Goal: Information Seeking & Learning: Learn about a topic

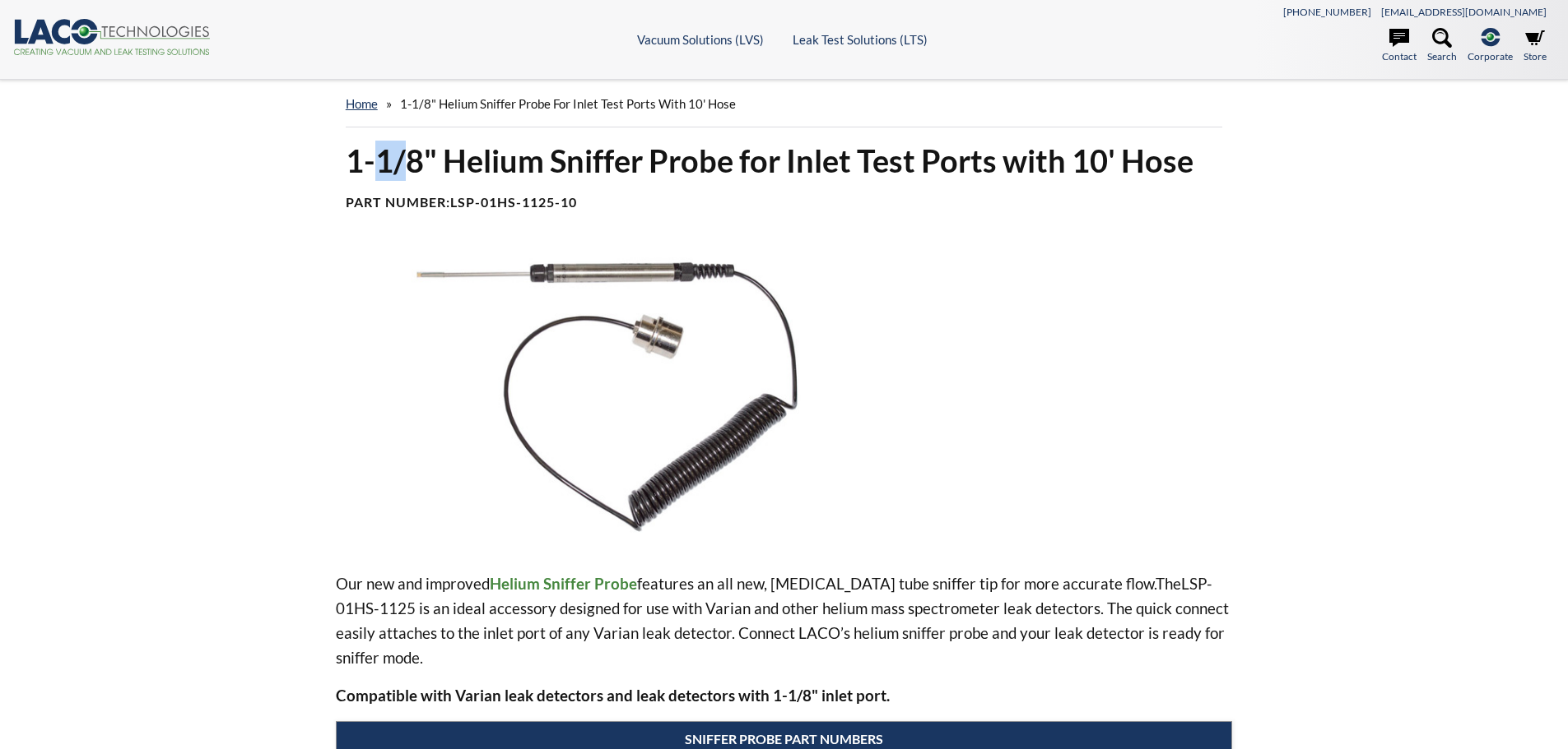
drag, startPoint x: 379, startPoint y: 164, endPoint x: 412, endPoint y: 159, distance: 33.4
click at [411, 159] on h1 "1-1/8" Helium Sniffer Probe for Inlet Test Ports with 10' Hose" at bounding box center [784, 161] width 878 height 40
click at [526, 158] on h1 "1-1/8" Helium Sniffer Probe for Inlet Test Ports with 10' Hose" at bounding box center [784, 161] width 878 height 40
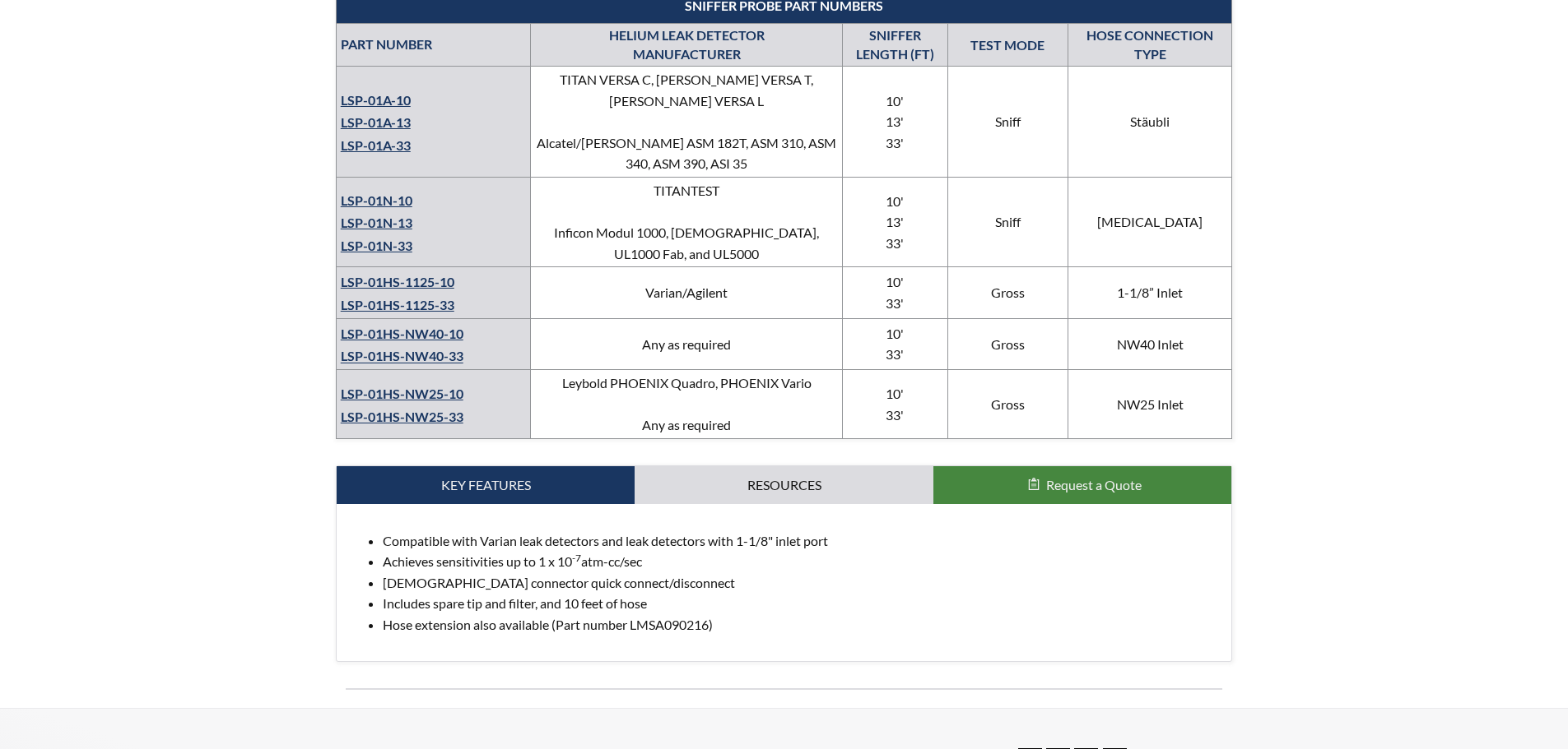
scroll to position [740, 0]
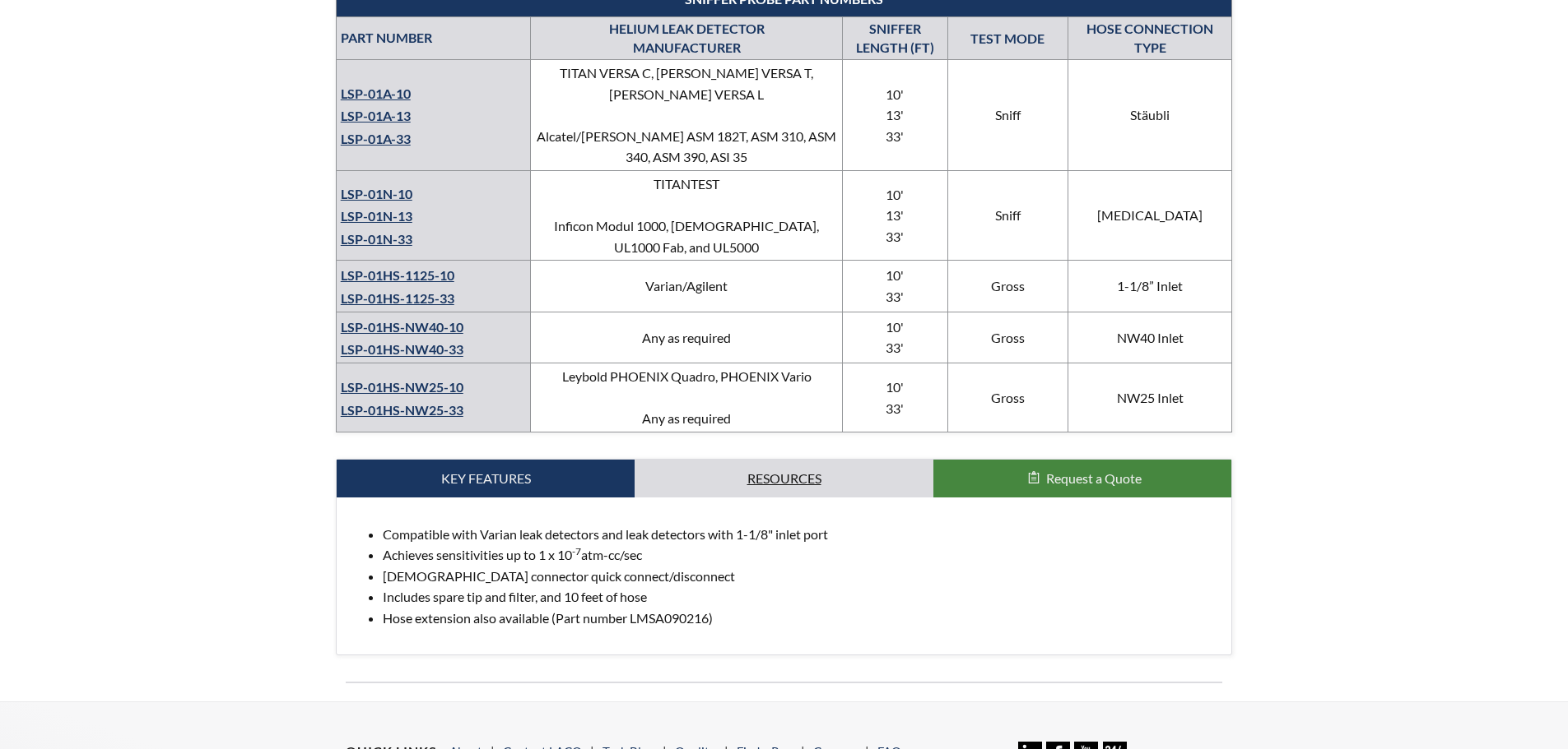
click at [785, 461] on link "Resources" at bounding box center [784, 478] width 299 height 38
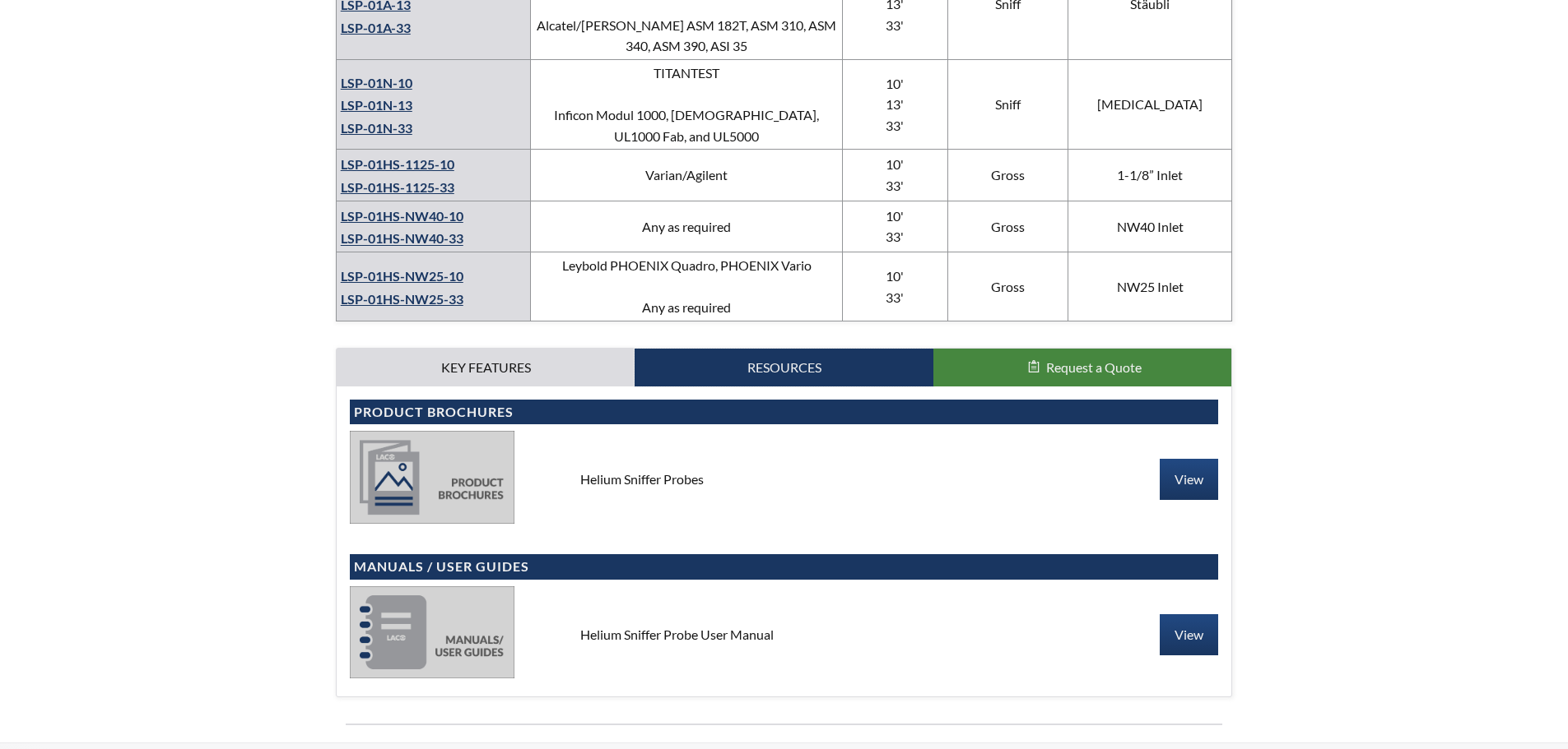
scroll to position [905, 0]
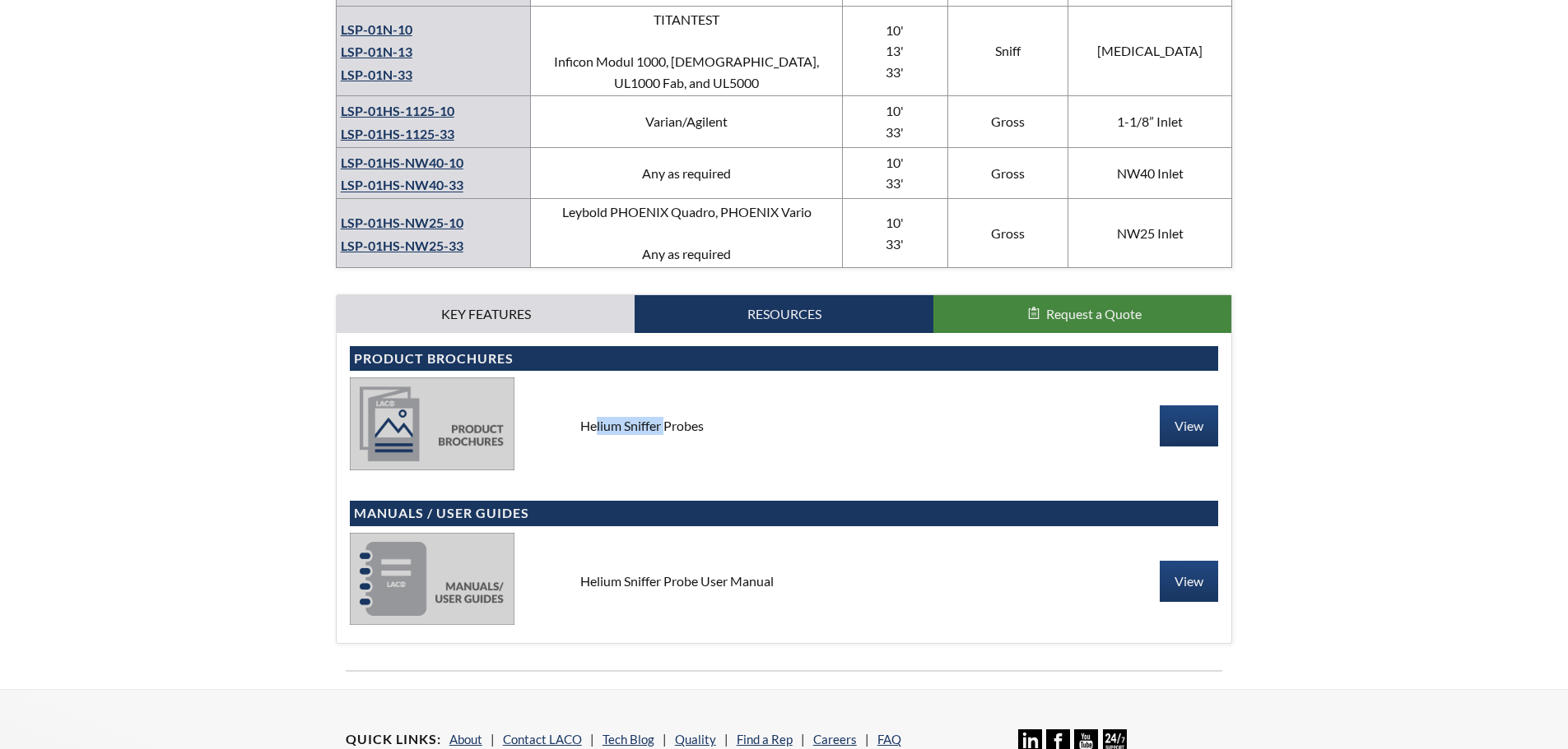
drag, startPoint x: 589, startPoint y: 404, endPoint x: 673, endPoint y: 401, distance: 84.1
click at [663, 417] on div "Helium Sniffer Probes" at bounding box center [784, 426] width 435 height 18
click at [688, 417] on div "Helium Sniffer Probes" at bounding box center [784, 426] width 435 height 18
click at [1177, 561] on link "View" at bounding box center [1189, 581] width 59 height 41
click at [1181, 407] on link "View" at bounding box center [1189, 426] width 59 height 41
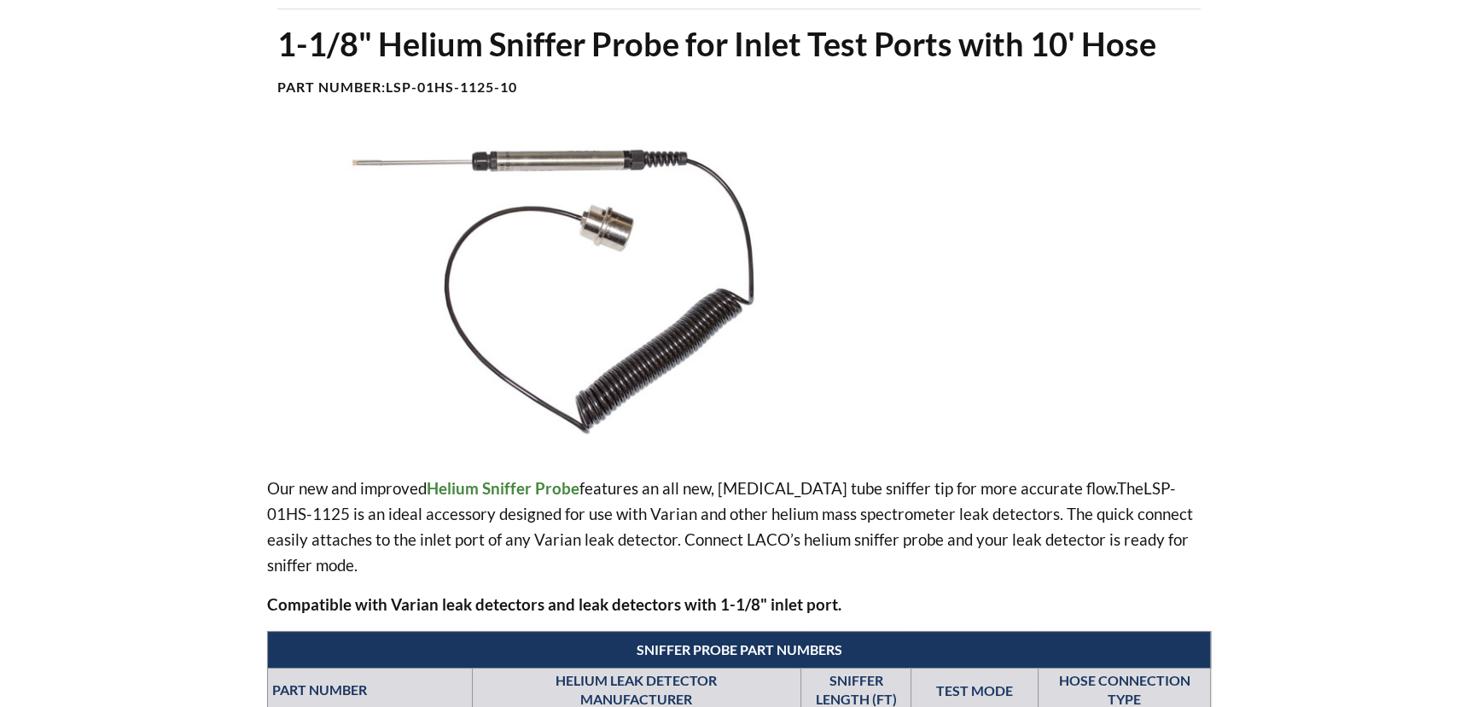
scroll to position [0, 0]
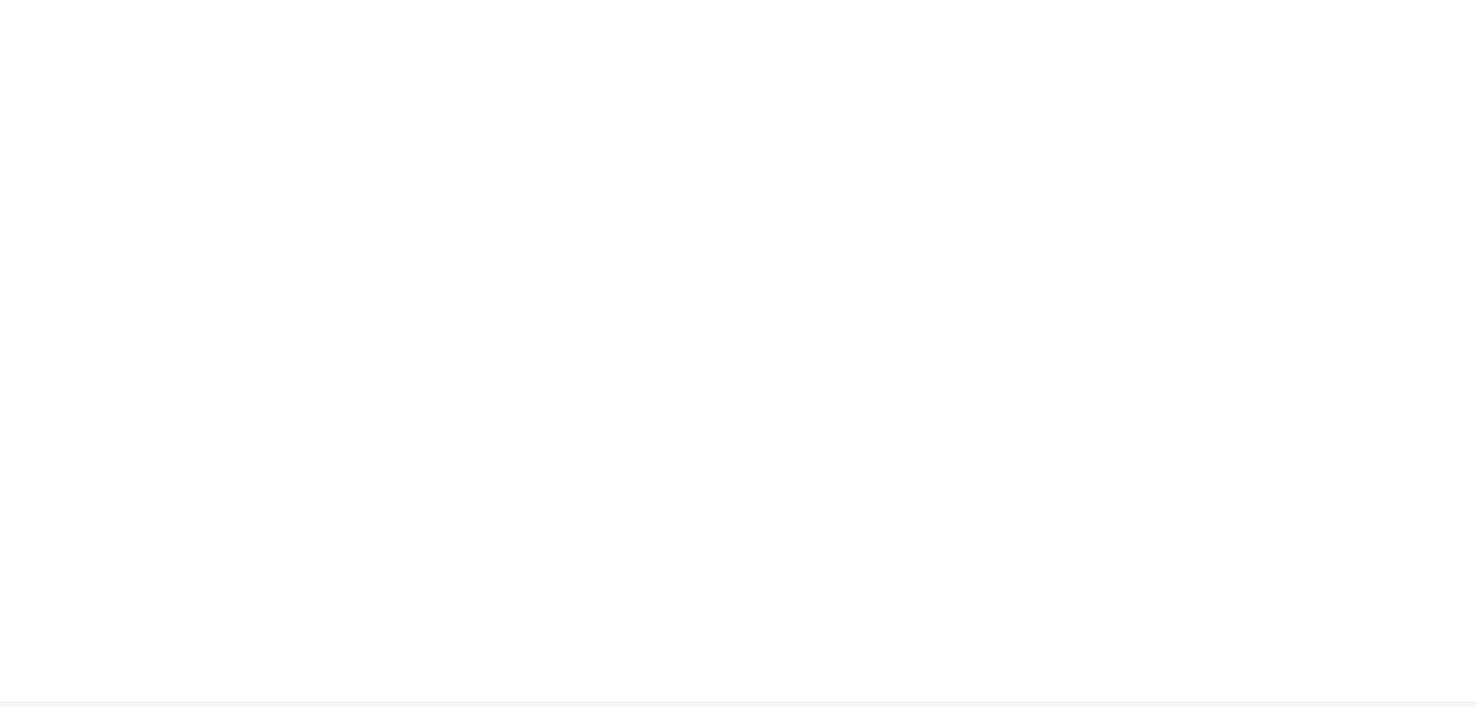
scroll to position [232, 0]
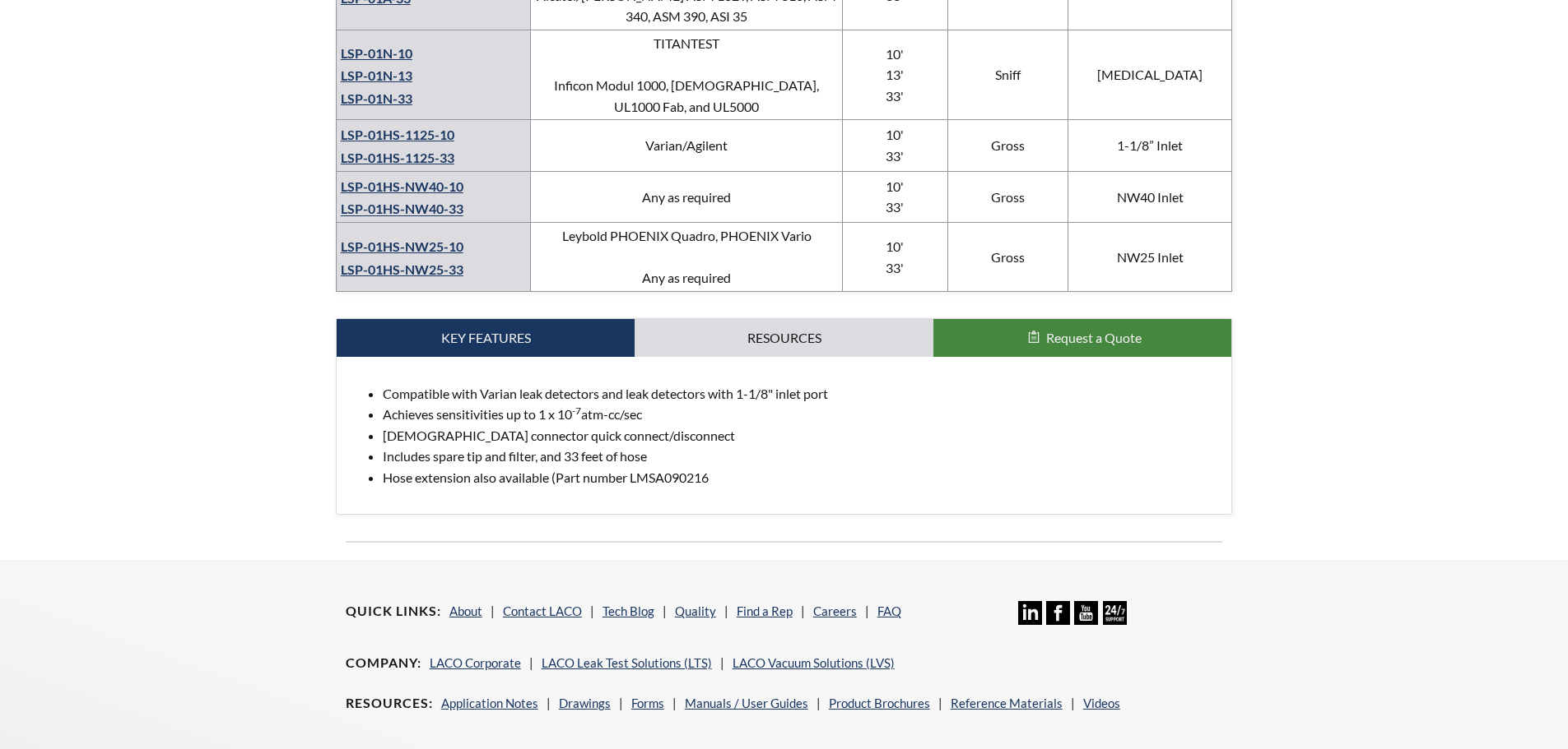
scroll to position [905, 0]
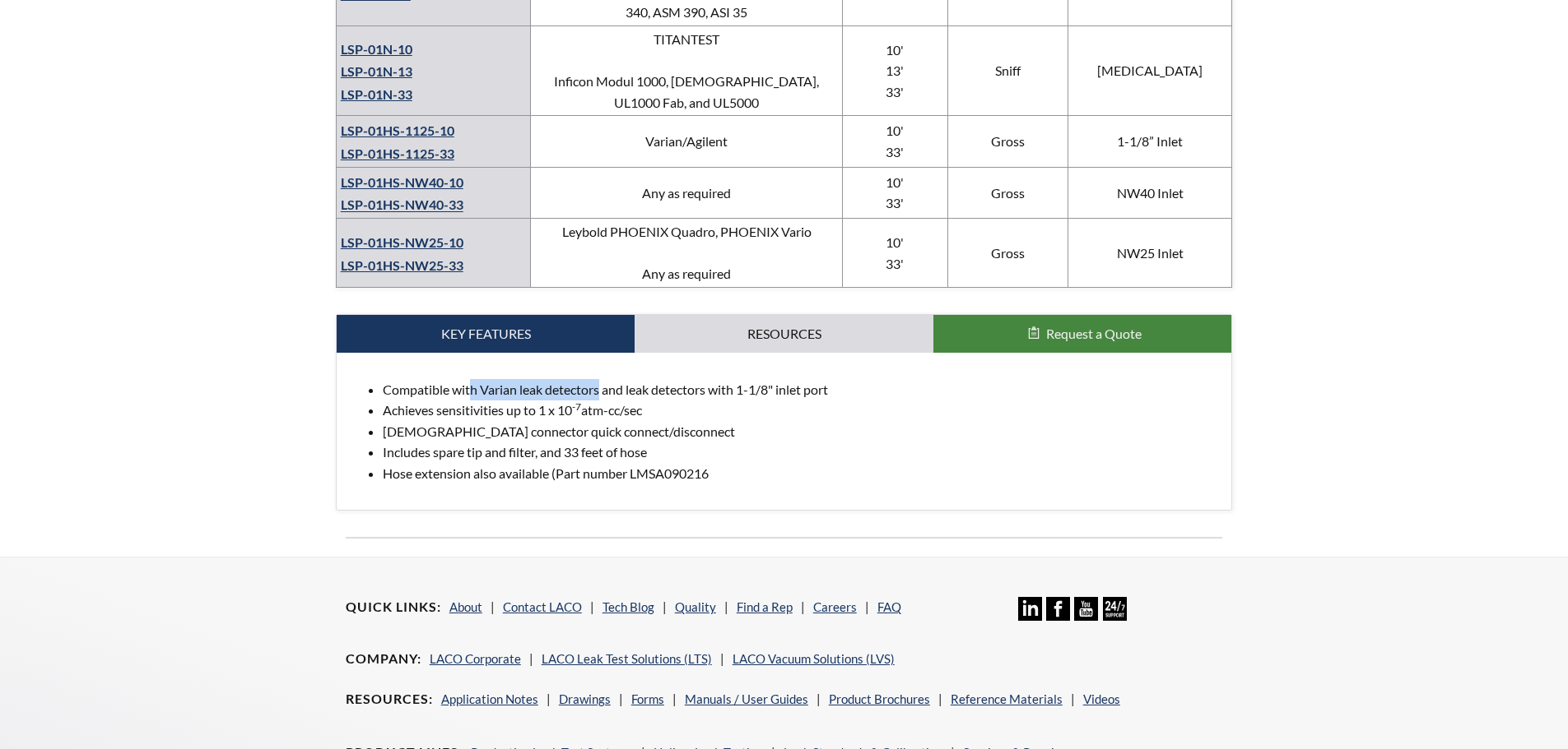
drag, startPoint x: 473, startPoint y: 367, endPoint x: 602, endPoint y: 360, distance: 129.2
click at [602, 379] on li "Compatible with Varian leak detectors and leak detectors with 1-1/8" inlet port" at bounding box center [800, 389] width 836 height 21
drag, startPoint x: 755, startPoint y: 368, endPoint x: 778, endPoint y: 367, distance: 23.0
click at [778, 379] on li "Compatible with Varian leak detectors and leak detectors with 1-1/8" inlet port" at bounding box center [800, 389] width 836 height 21
drag, startPoint x: 795, startPoint y: 367, endPoint x: 808, endPoint y: 370, distance: 13.3
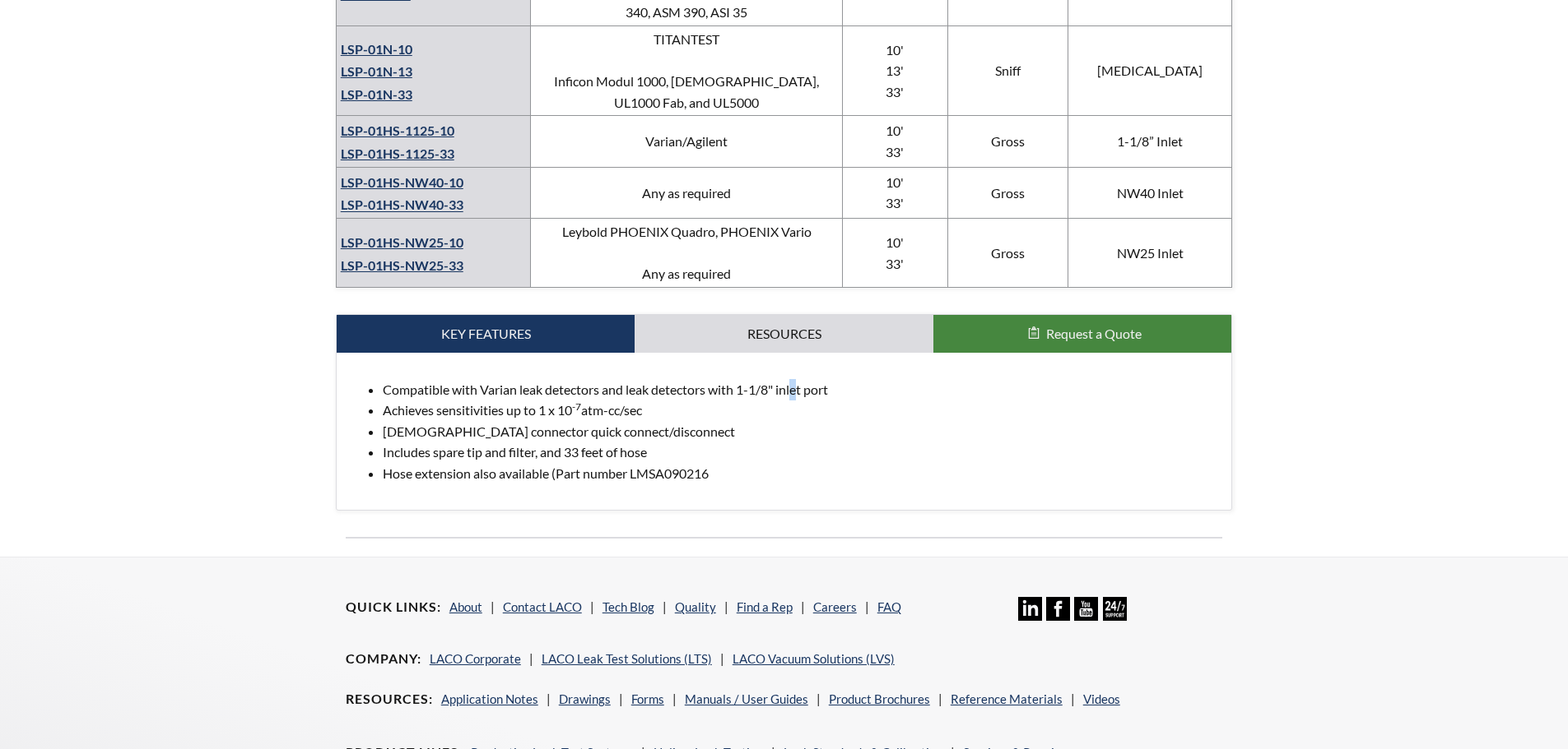
click at [807, 379] on li "Compatible with Varian leak detectors and leak detectors with 1-1/8" inlet port" at bounding box center [800, 389] width 836 height 21
drag, startPoint x: 819, startPoint y: 373, endPoint x: 631, endPoint y: 367, distance: 188.1
click at [631, 379] on li "Compatible with Varian leak detectors and leak detectors with 1-1/8" inlet port" at bounding box center [800, 389] width 836 height 21
click at [600, 379] on li "Compatible with Varian leak detectors and leak detectors with 1-1/8" inlet port" at bounding box center [800, 389] width 836 height 21
click at [723, 316] on link "Resources" at bounding box center [784, 334] width 299 height 38
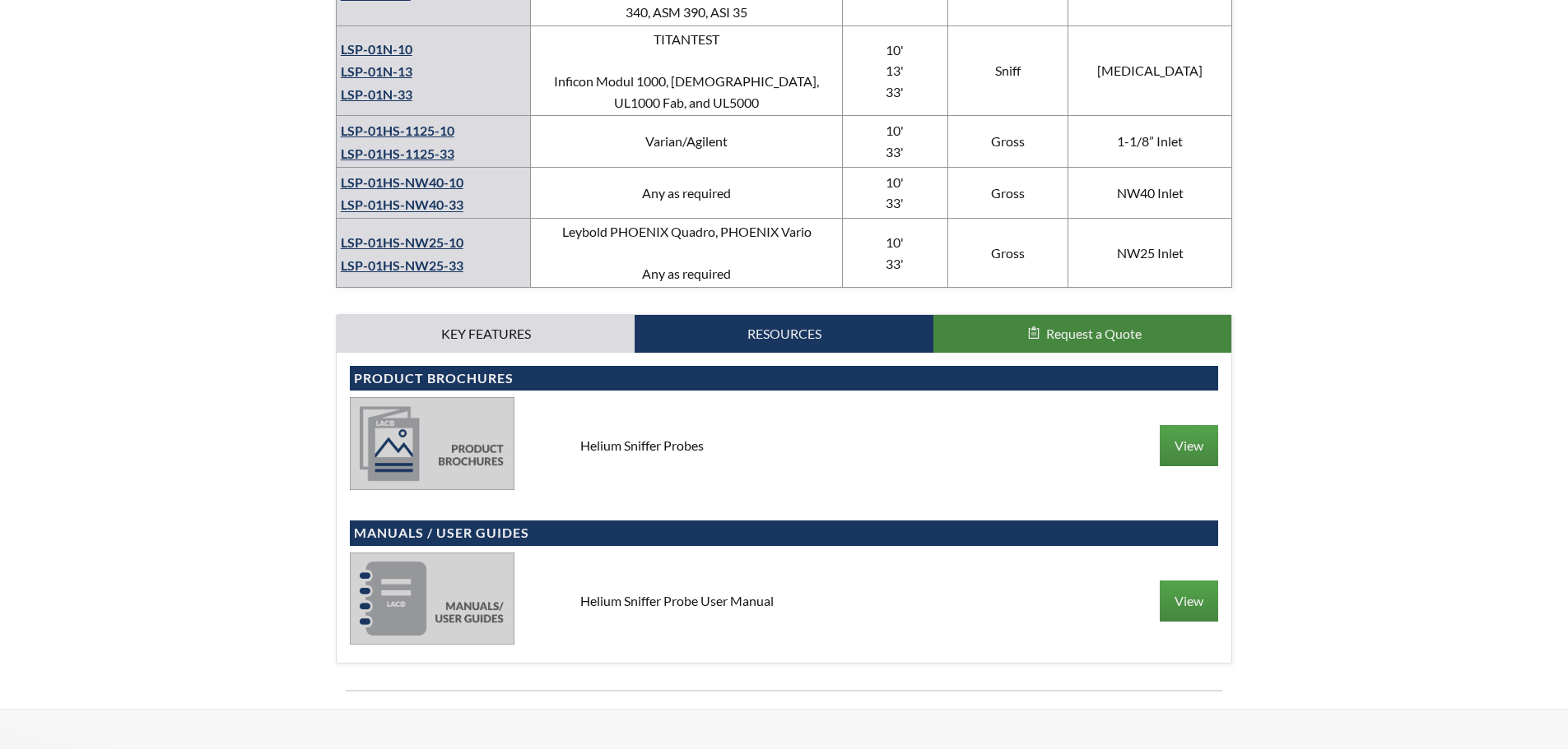
scroll to position [740, 0]
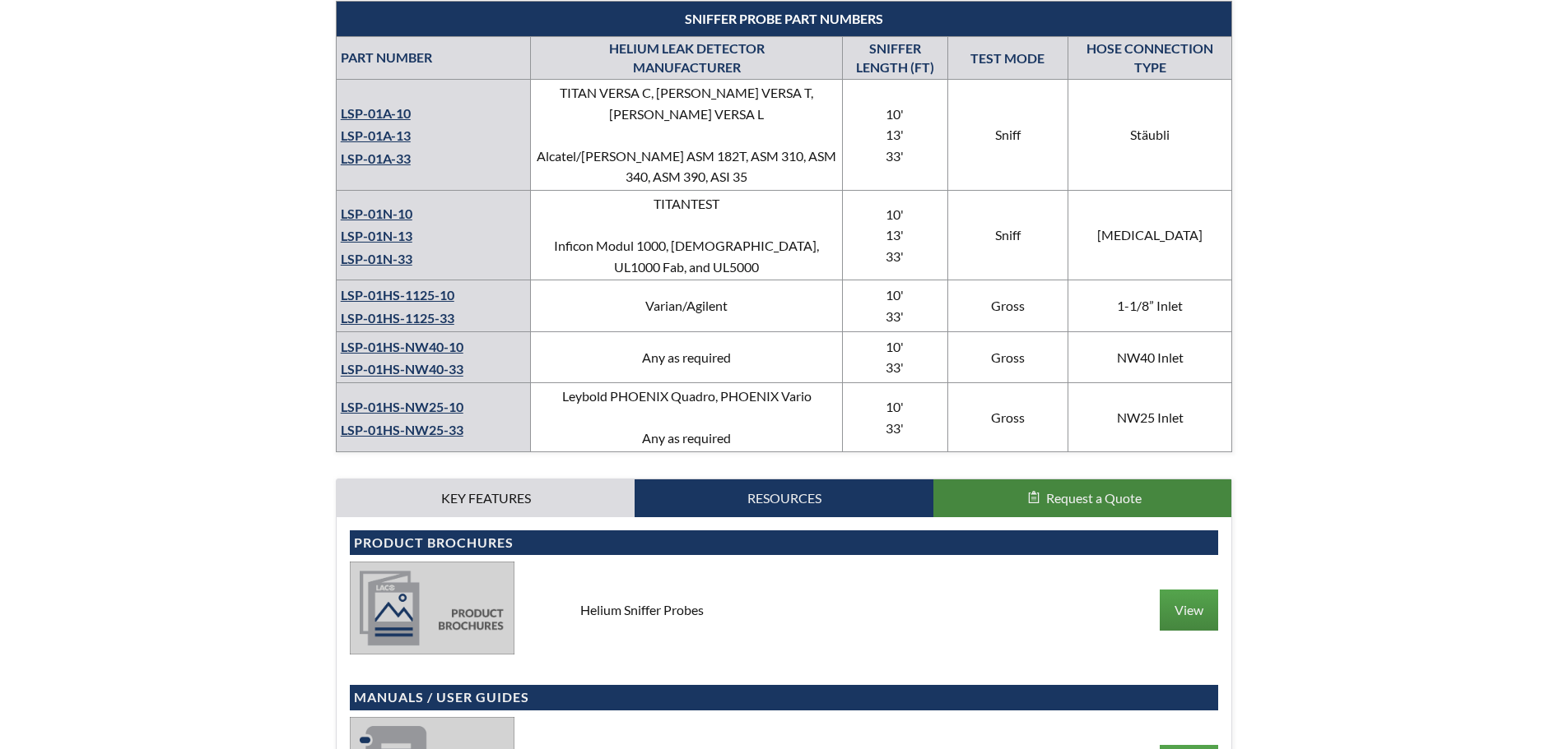
click at [429, 287] on link "LSP-01HS-1125-10" at bounding box center [397, 295] width 114 height 15
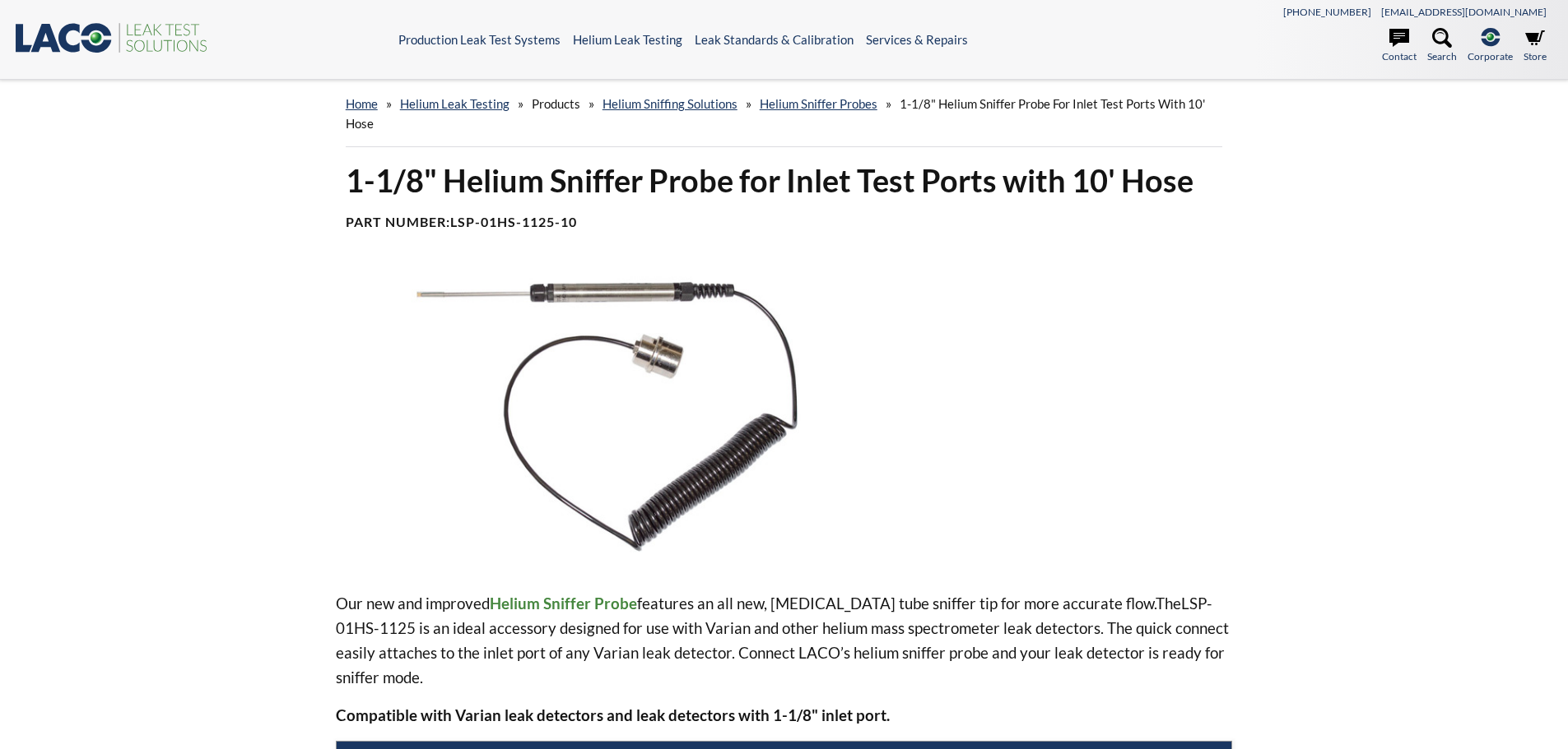
select select "Widget de traduction"
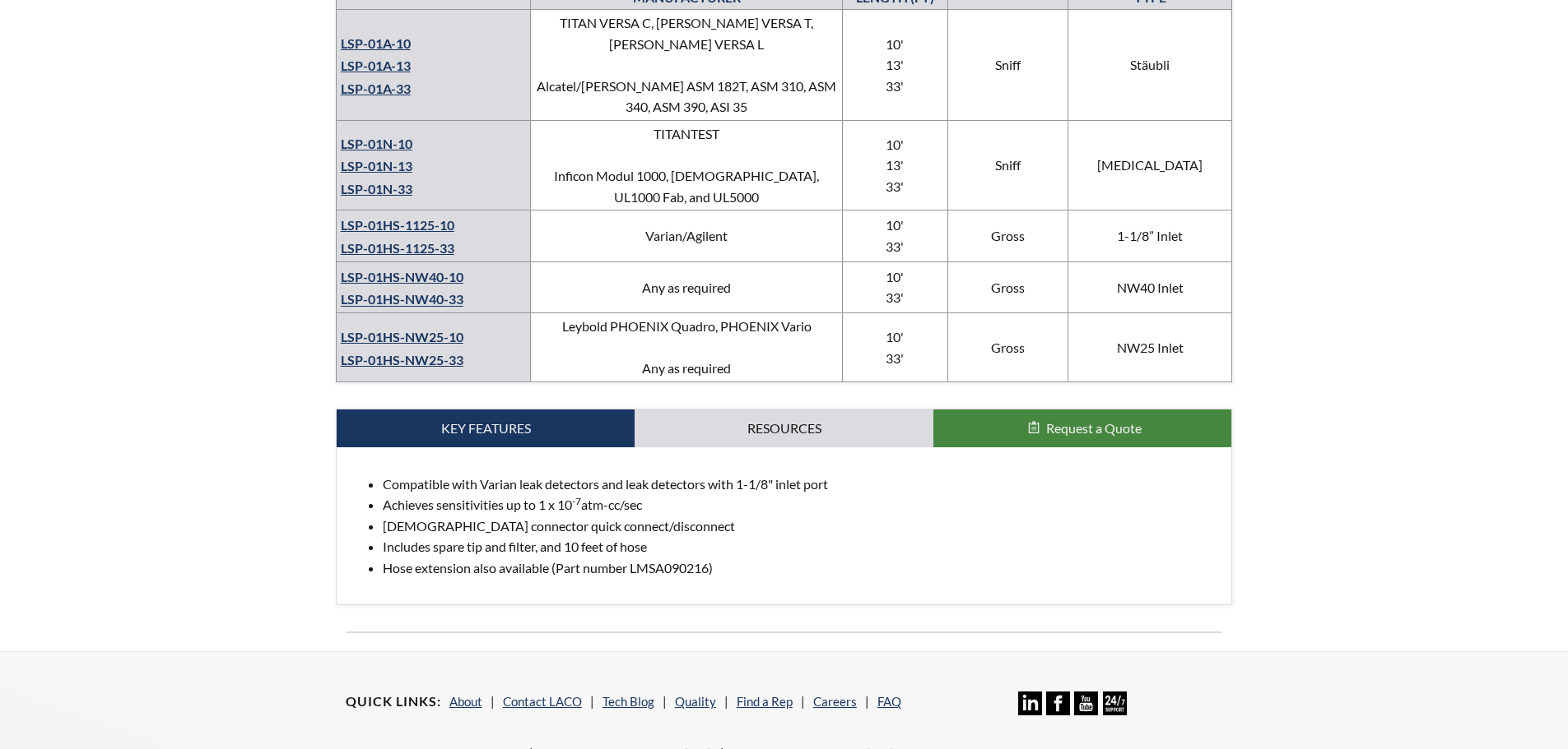
scroll to position [822, 0]
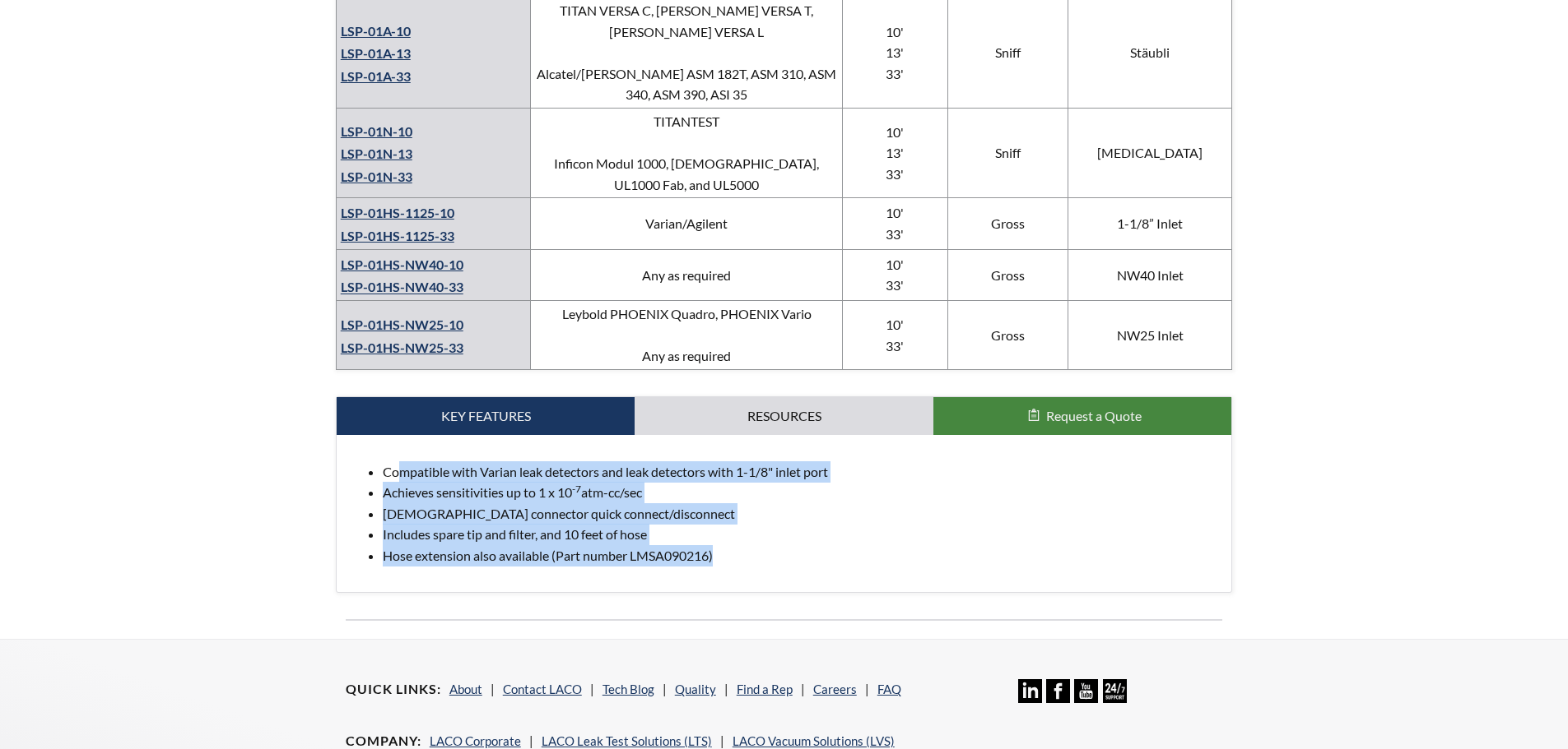
drag, startPoint x: 721, startPoint y: 531, endPoint x: 403, endPoint y: 450, distance: 328.2
click at [403, 462] on ul "Compatible with Varian leak detectors and leak detectors with 1-1/8" inlet port…" at bounding box center [784, 514] width 869 height 105
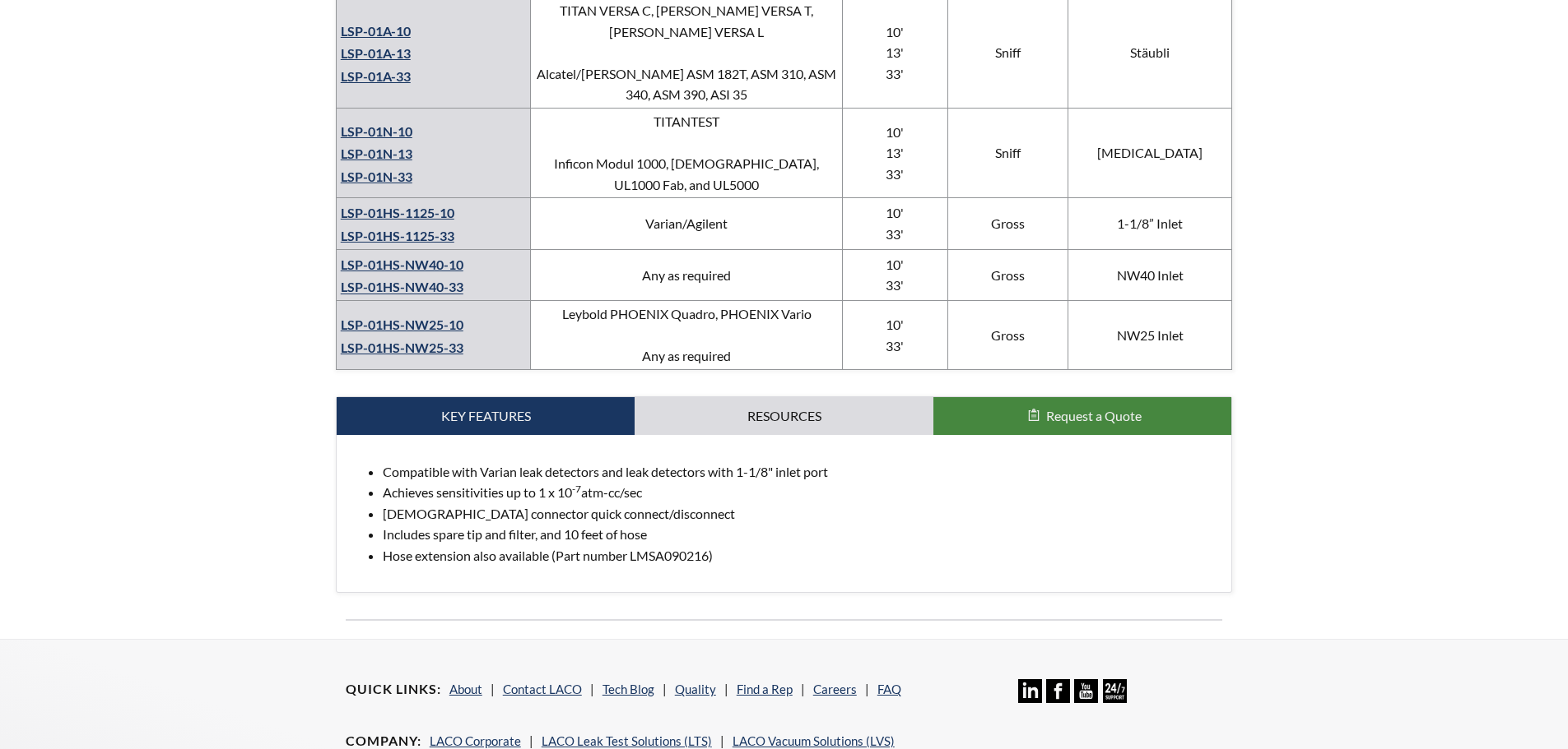
click at [344, 456] on div "Compatible with Varian leak detectors and leak detectors with 1-1/8" inlet port…" at bounding box center [784, 514] width 896 height 158
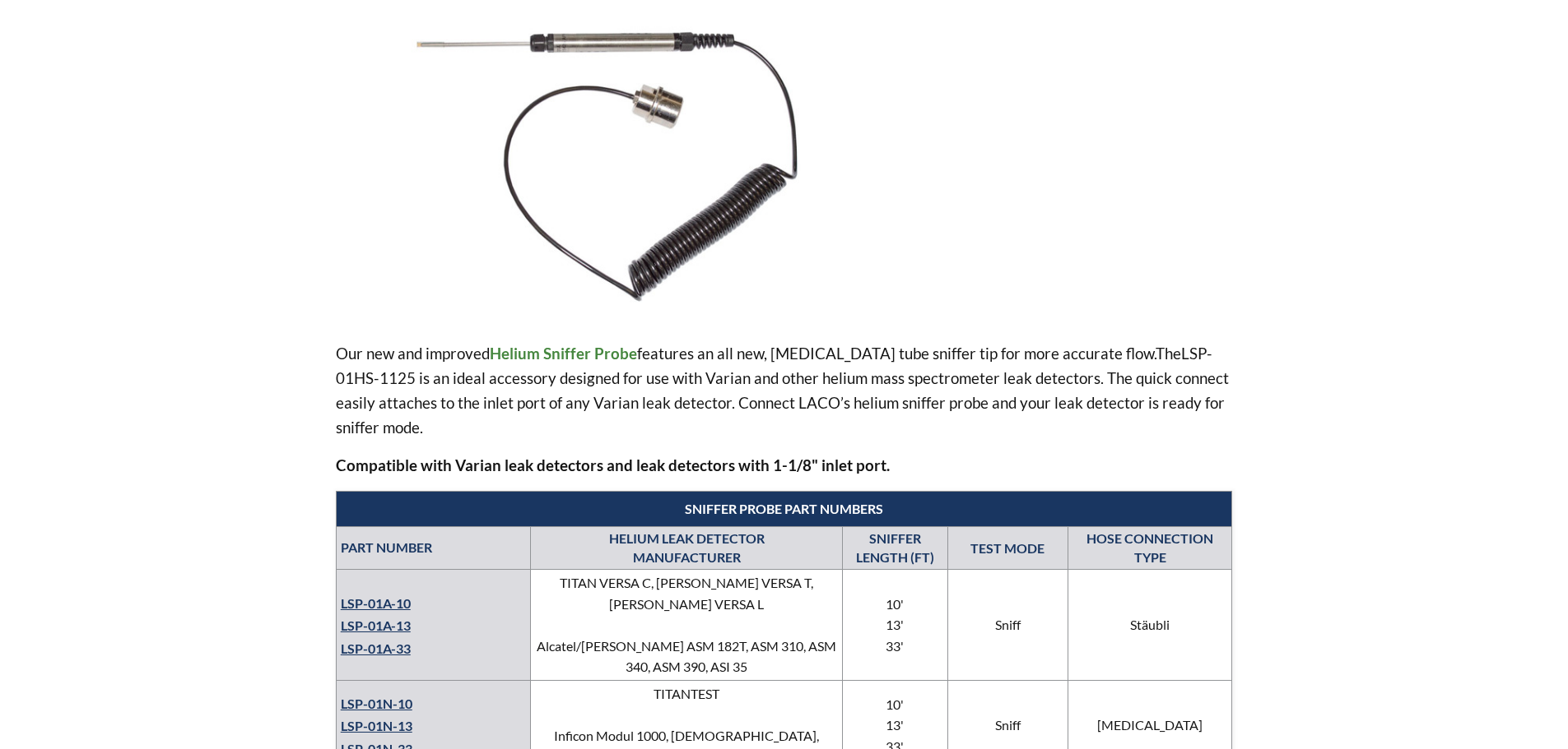
scroll to position [0, 0]
